Goal: Check status: Check status

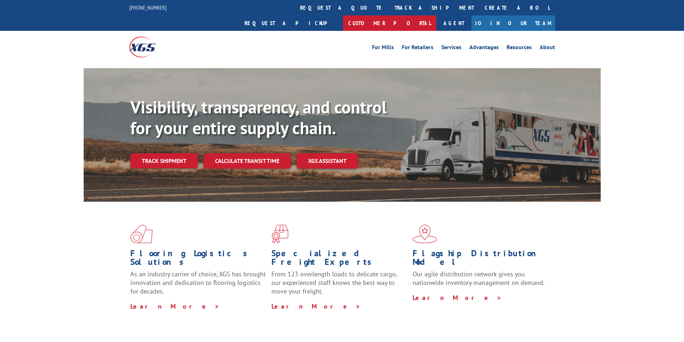
click at [436, 15] on link "Customer Portal" at bounding box center [389, 22] width 93 height 15
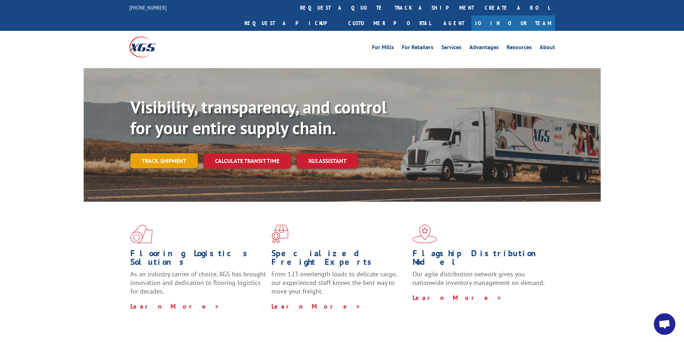
click at [150, 153] on link "Track shipment" at bounding box center [164, 160] width 68 height 15
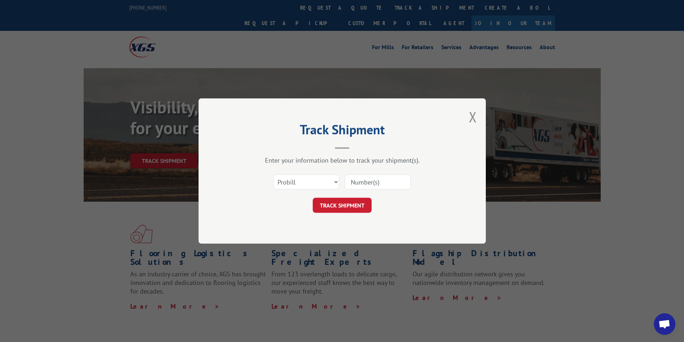
click at [374, 181] on input at bounding box center [378, 182] width 66 height 15
type input "04766748"
click at [347, 207] on button "TRACK SHIPMENT" at bounding box center [342, 205] width 59 height 15
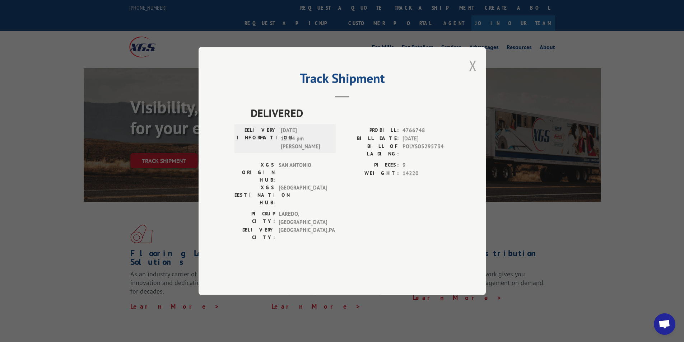
click at [471, 75] on button "Close modal" at bounding box center [473, 65] width 8 height 19
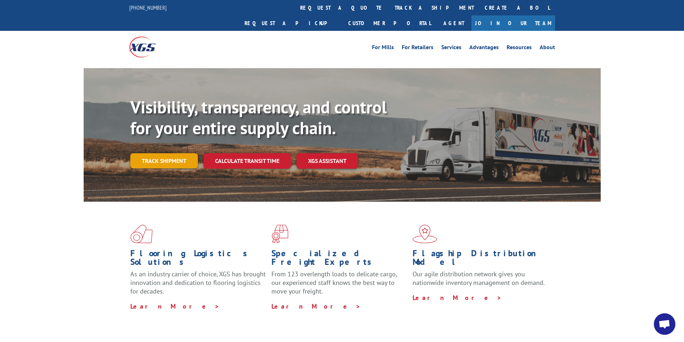
click at [167, 153] on link "Track shipment" at bounding box center [164, 160] width 68 height 15
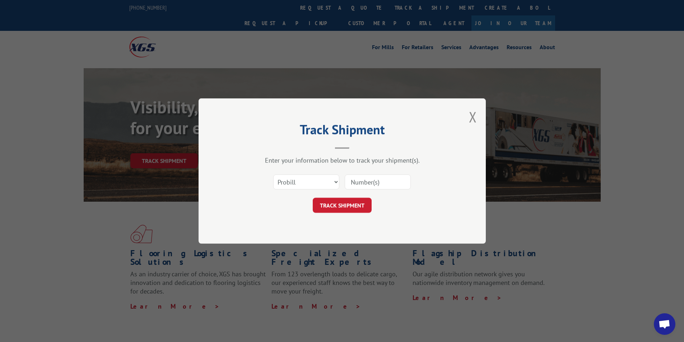
click at [380, 182] on input at bounding box center [378, 182] width 66 height 15
type input "04766748"
click at [350, 208] on button "TRACK SHIPMENT" at bounding box center [342, 205] width 59 height 15
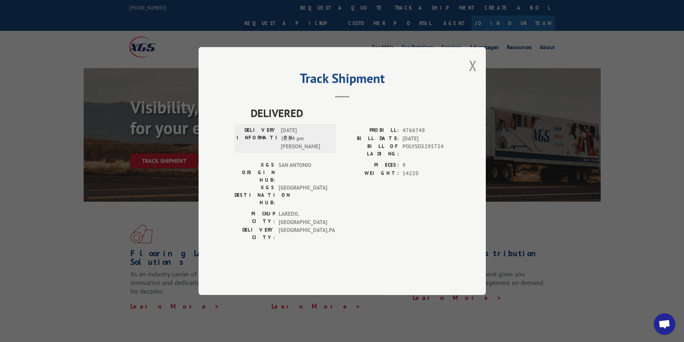
click at [417, 135] on span "4766748" at bounding box center [426, 130] width 47 height 8
copy span "4766748"
click at [474, 75] on button "Close modal" at bounding box center [473, 65] width 8 height 19
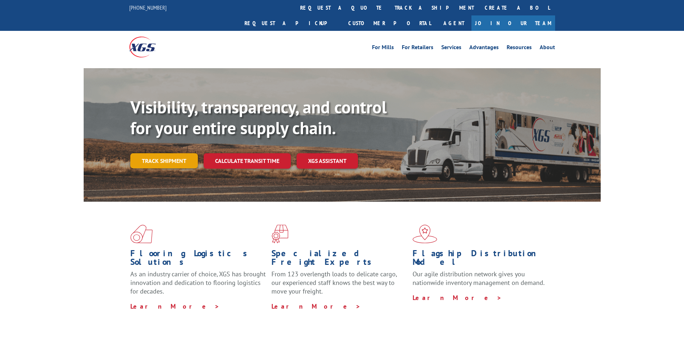
click at [164, 153] on link "Track shipment" at bounding box center [164, 160] width 68 height 15
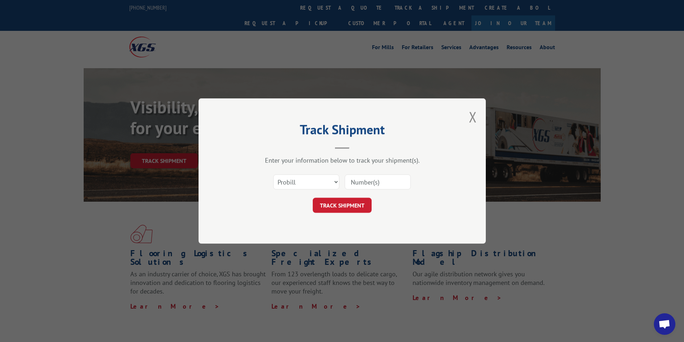
click at [374, 185] on input at bounding box center [378, 182] width 66 height 15
type input "04766748"
click at [352, 208] on button "TRACK SHIPMENT" at bounding box center [342, 205] width 59 height 15
